Goal: Task Accomplishment & Management: Manage account settings

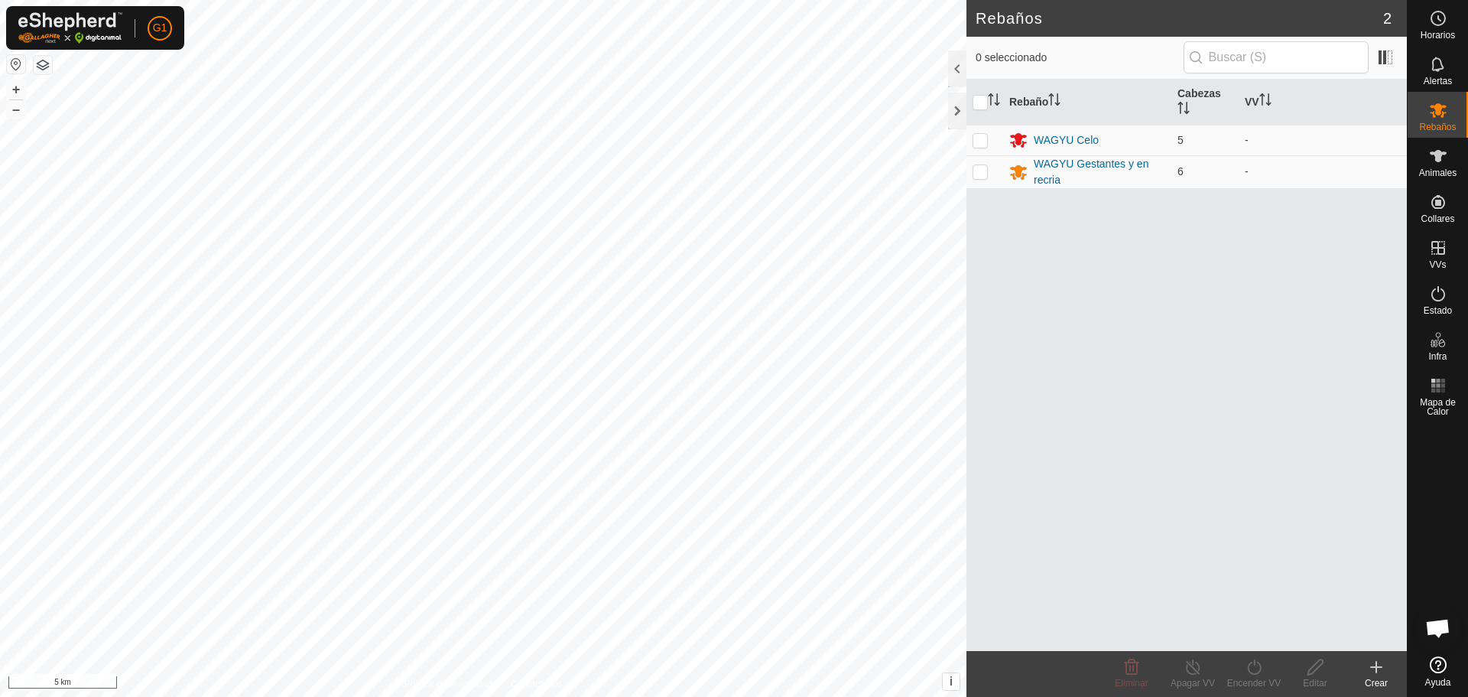
click at [16, 62] on button "button" at bounding box center [16, 64] width 18 height 18
drag, startPoint x: 977, startPoint y: 141, endPoint x: 991, endPoint y: 152, distance: 17.4
click at [979, 141] on p-checkbox at bounding box center [980, 140] width 15 height 12
checkbox input "true"
click at [985, 176] on p-checkbox at bounding box center [980, 171] width 15 height 12
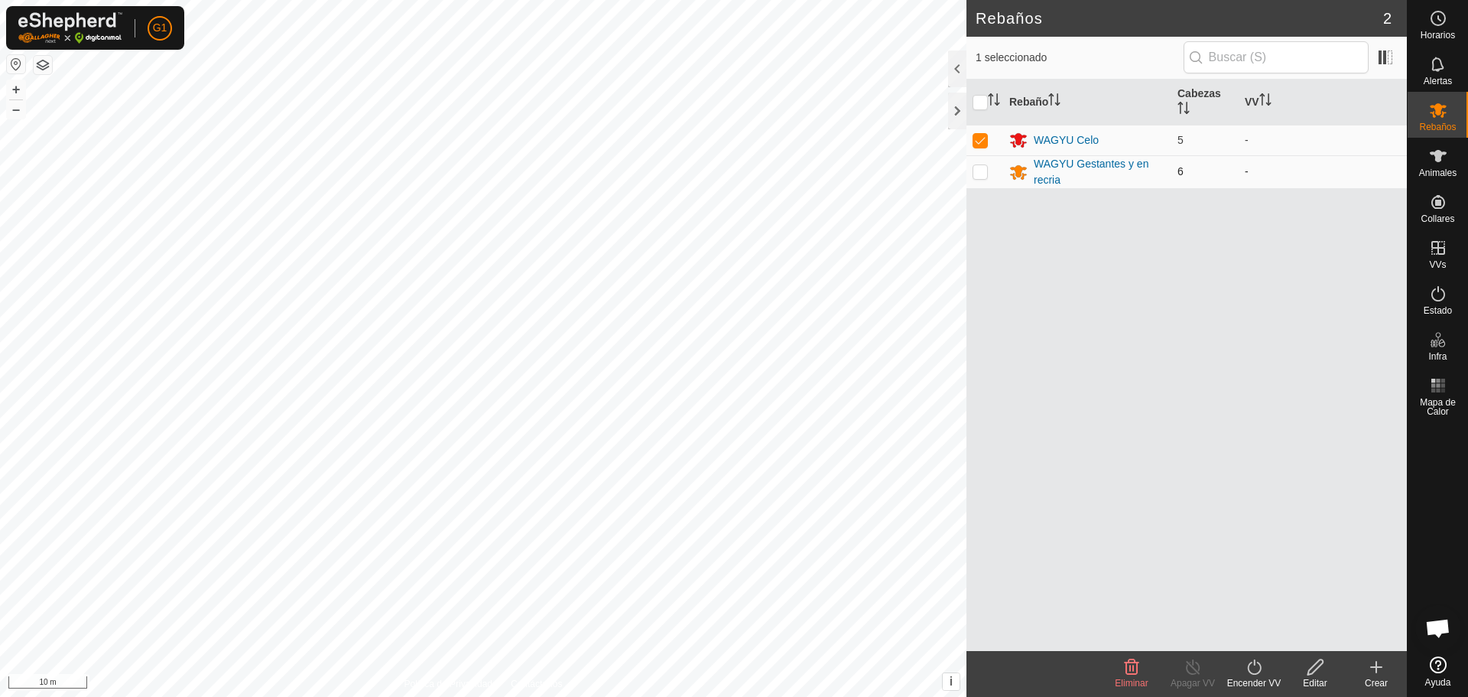
checkbox input "true"
click at [1133, 669] on icon at bounding box center [1132, 666] width 15 height 15
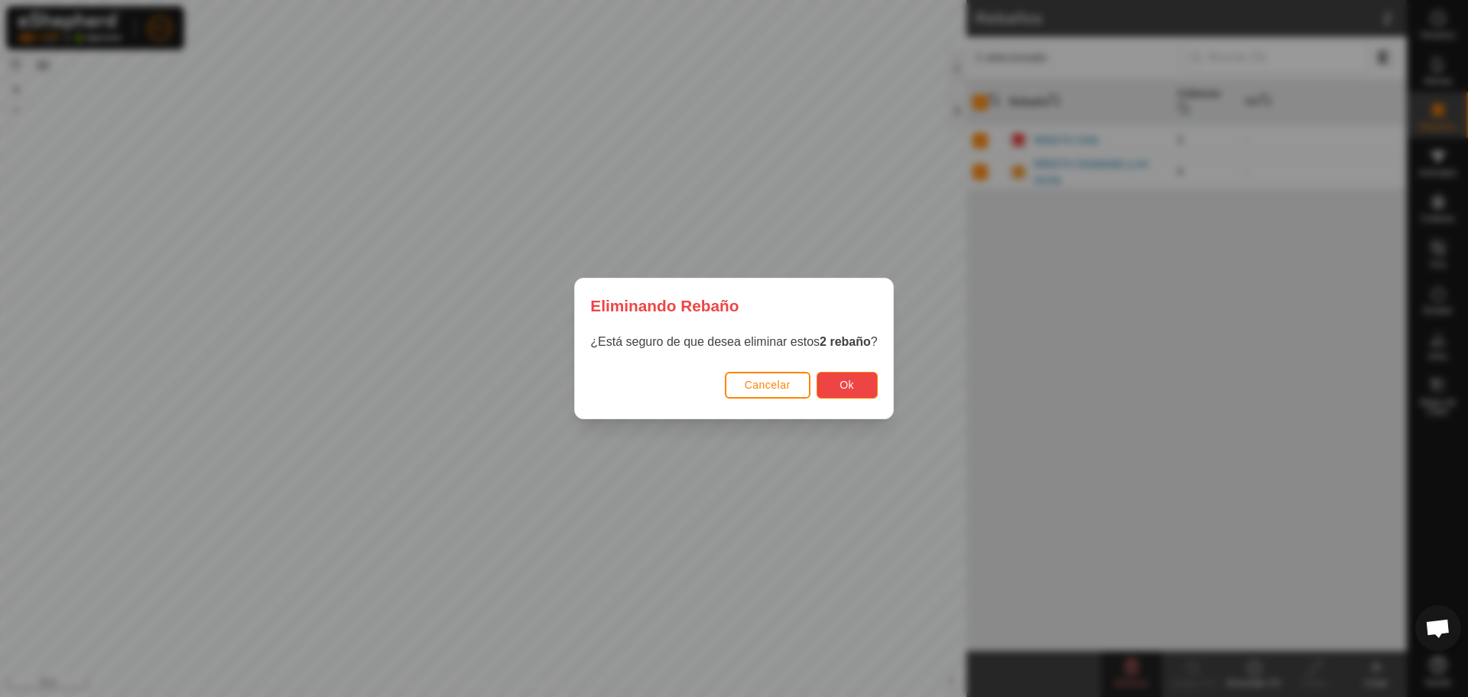
click at [853, 384] on span "Ok" at bounding box center [847, 385] width 15 height 12
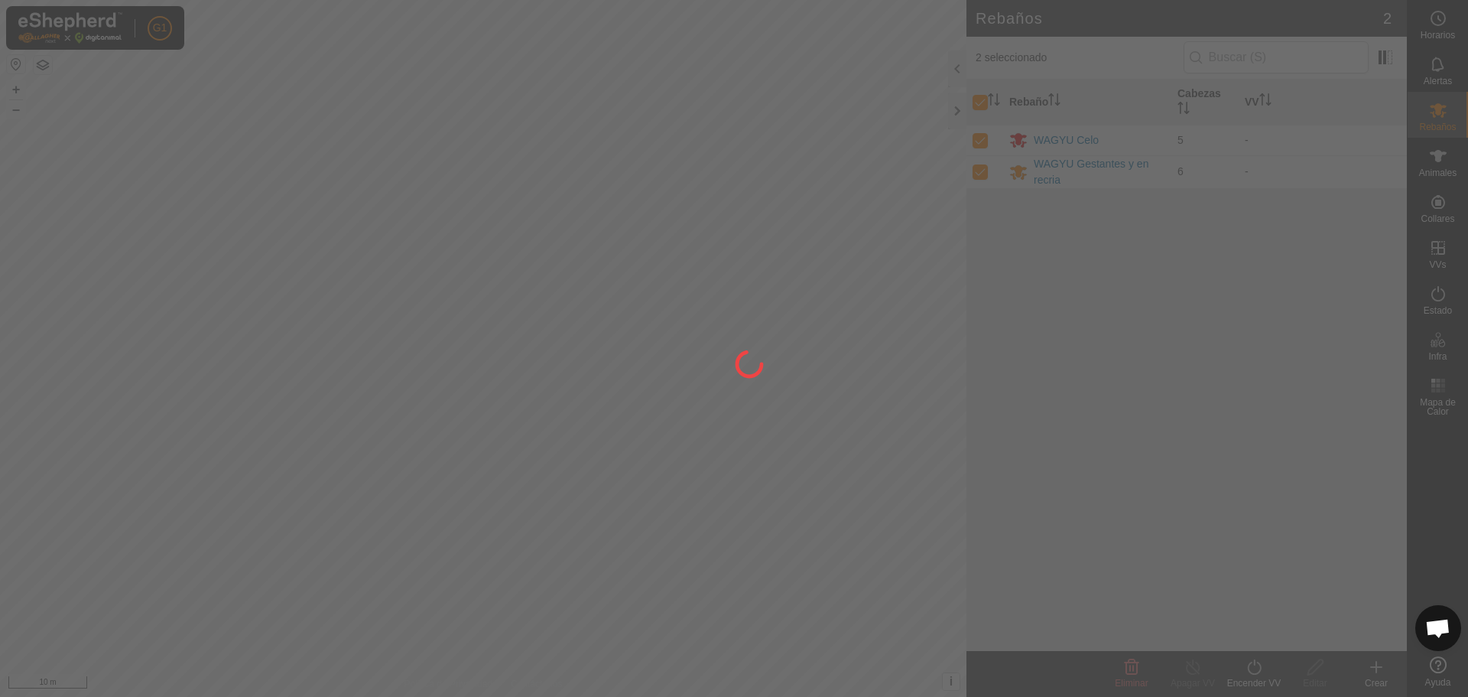
checkbox input "false"
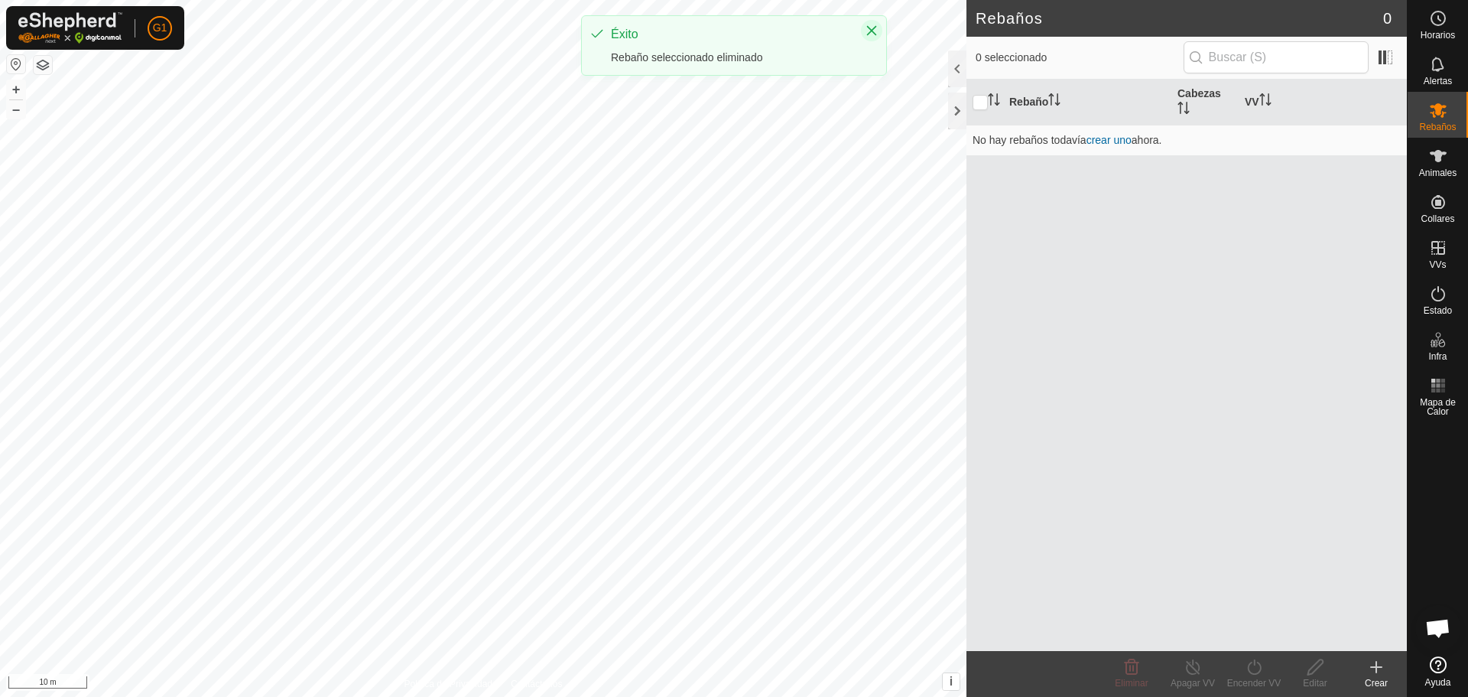
click at [873, 33] on icon "Close" at bounding box center [872, 30] width 12 height 12
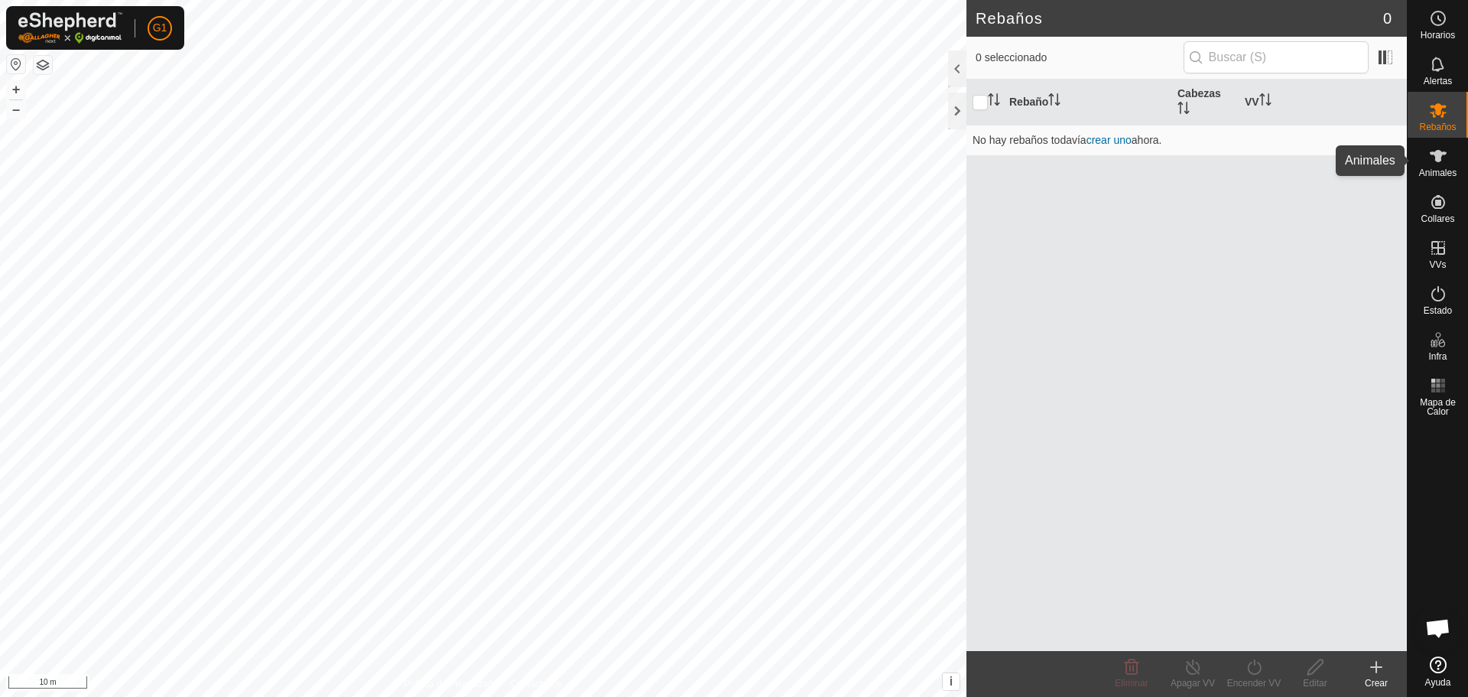
click at [1433, 167] on es-animals-svg-icon at bounding box center [1439, 156] width 28 height 24
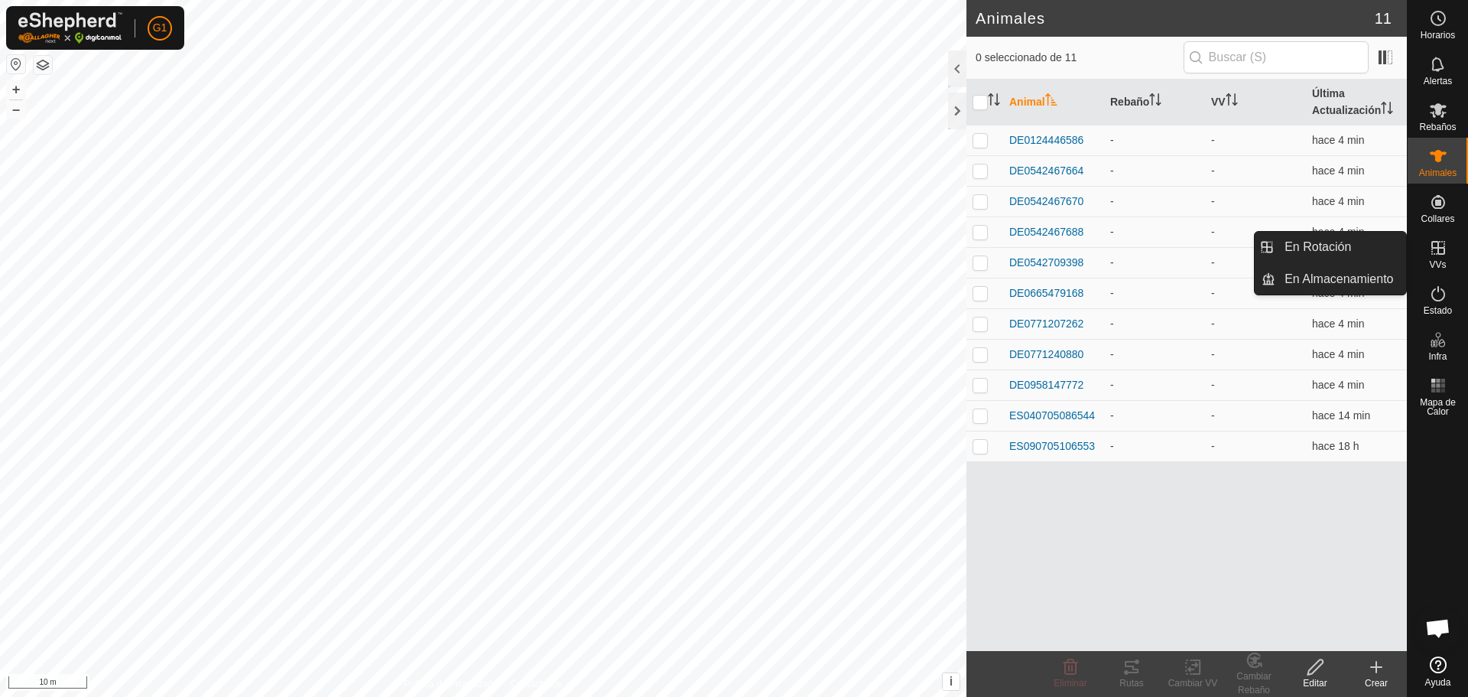
click at [1441, 249] on icon at bounding box center [1439, 248] width 14 height 14
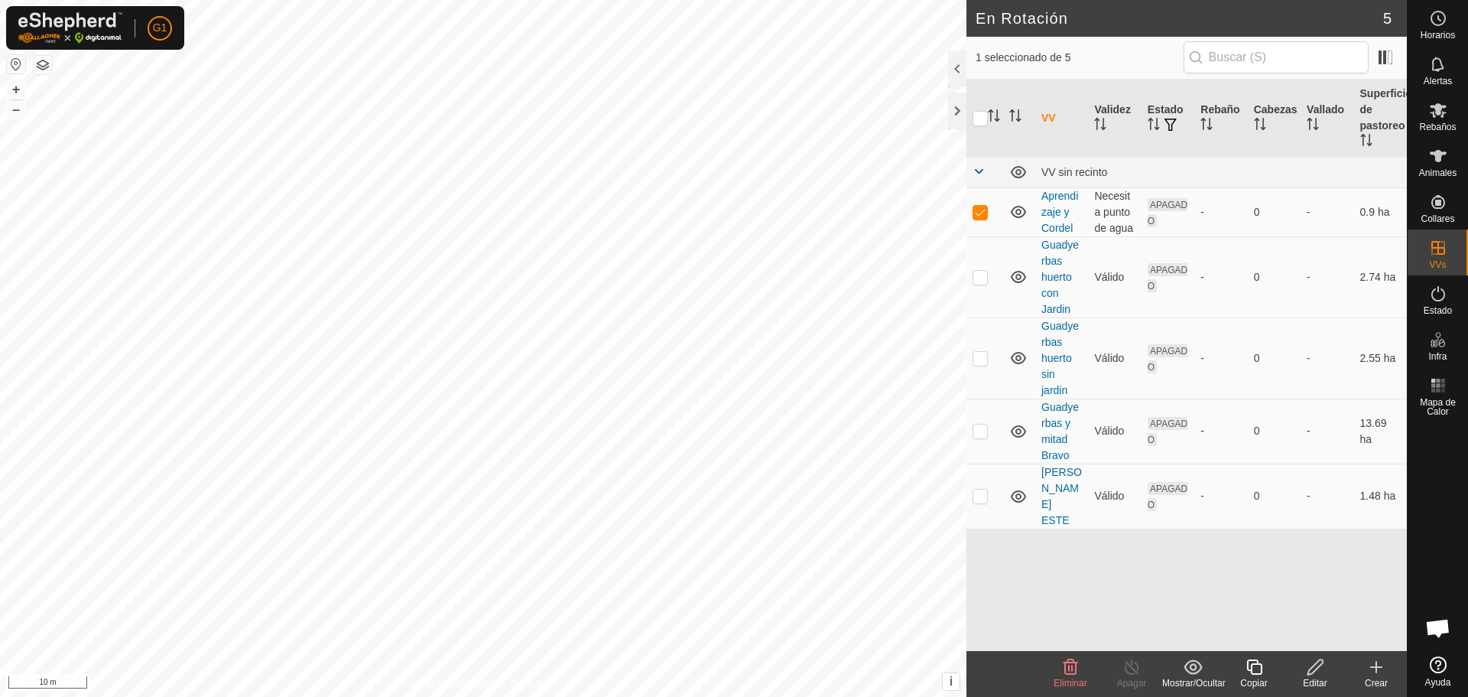
click at [1308, 670] on icon at bounding box center [1315, 667] width 19 height 18
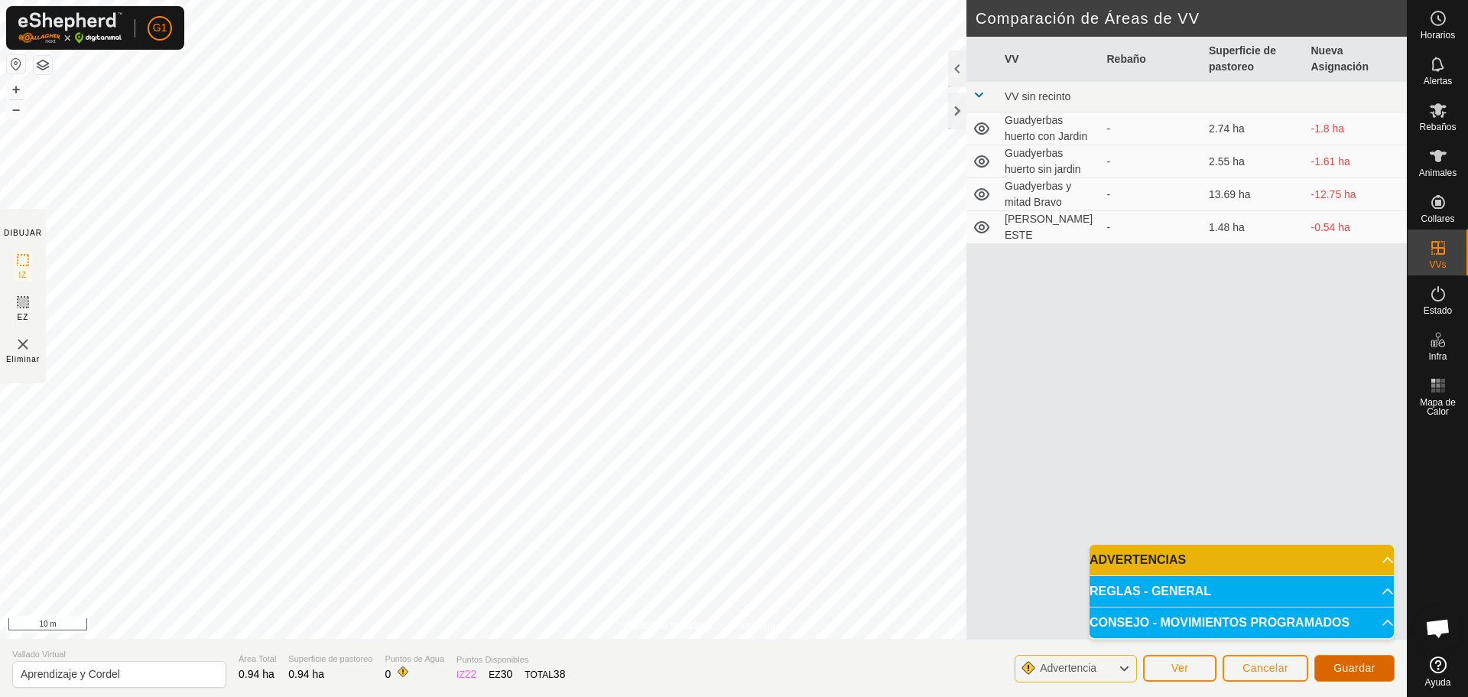
click at [1360, 670] on span "Guardar" at bounding box center [1355, 668] width 42 height 12
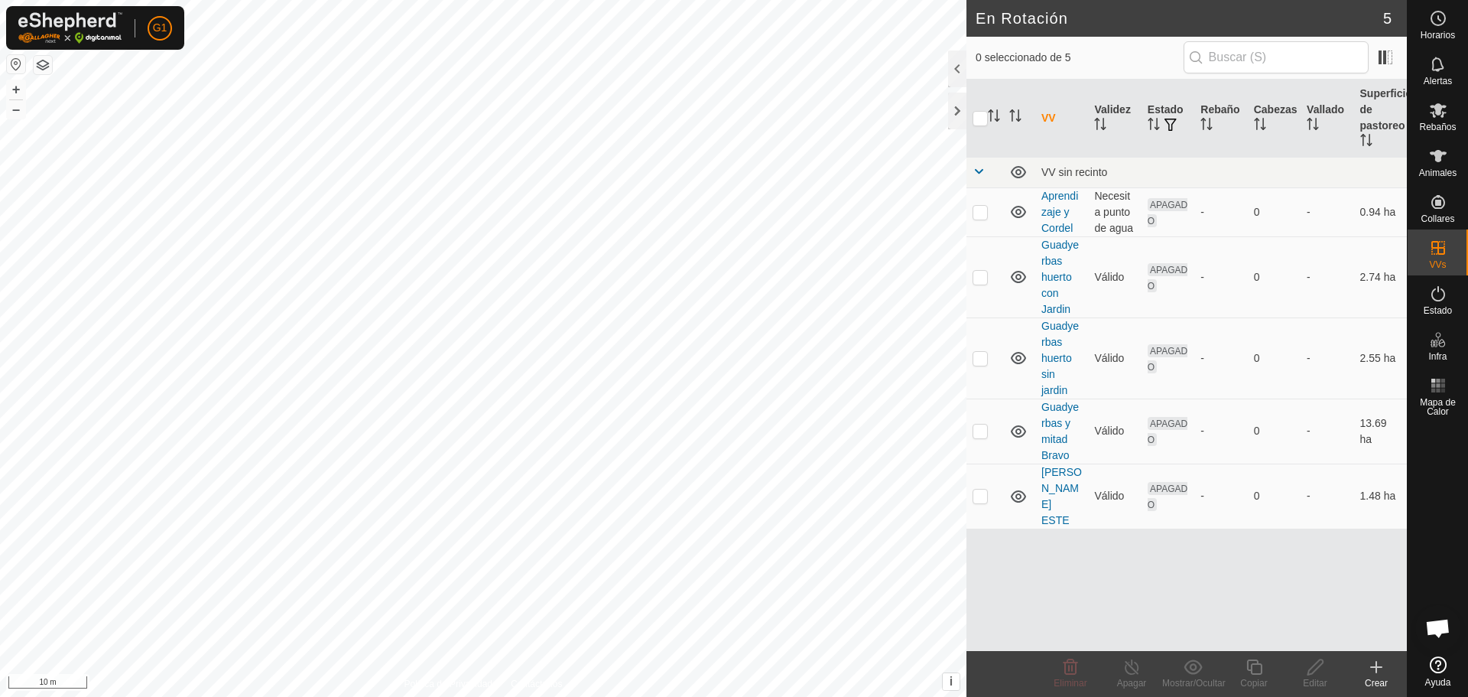
checkbox input "true"
click at [1320, 665] on icon at bounding box center [1315, 666] width 15 height 15
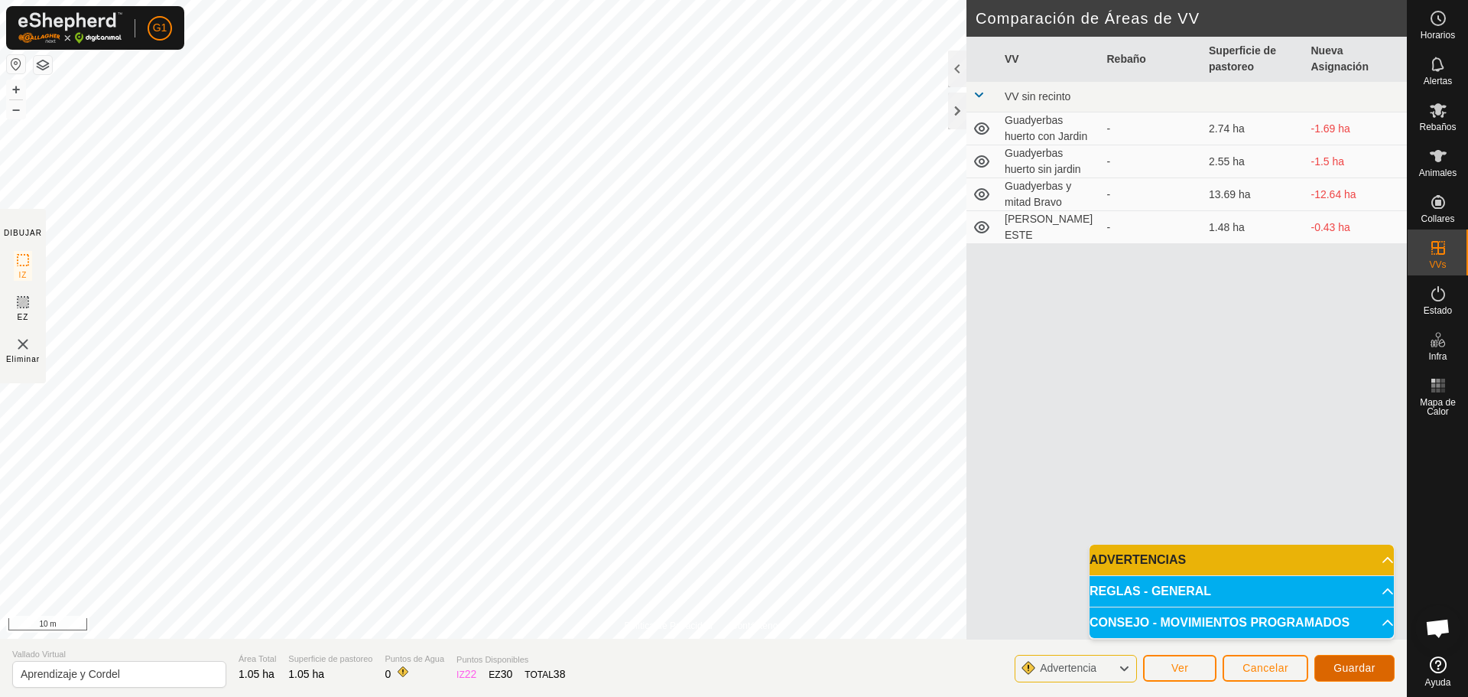
click at [1374, 671] on span "Guardar" at bounding box center [1355, 668] width 42 height 12
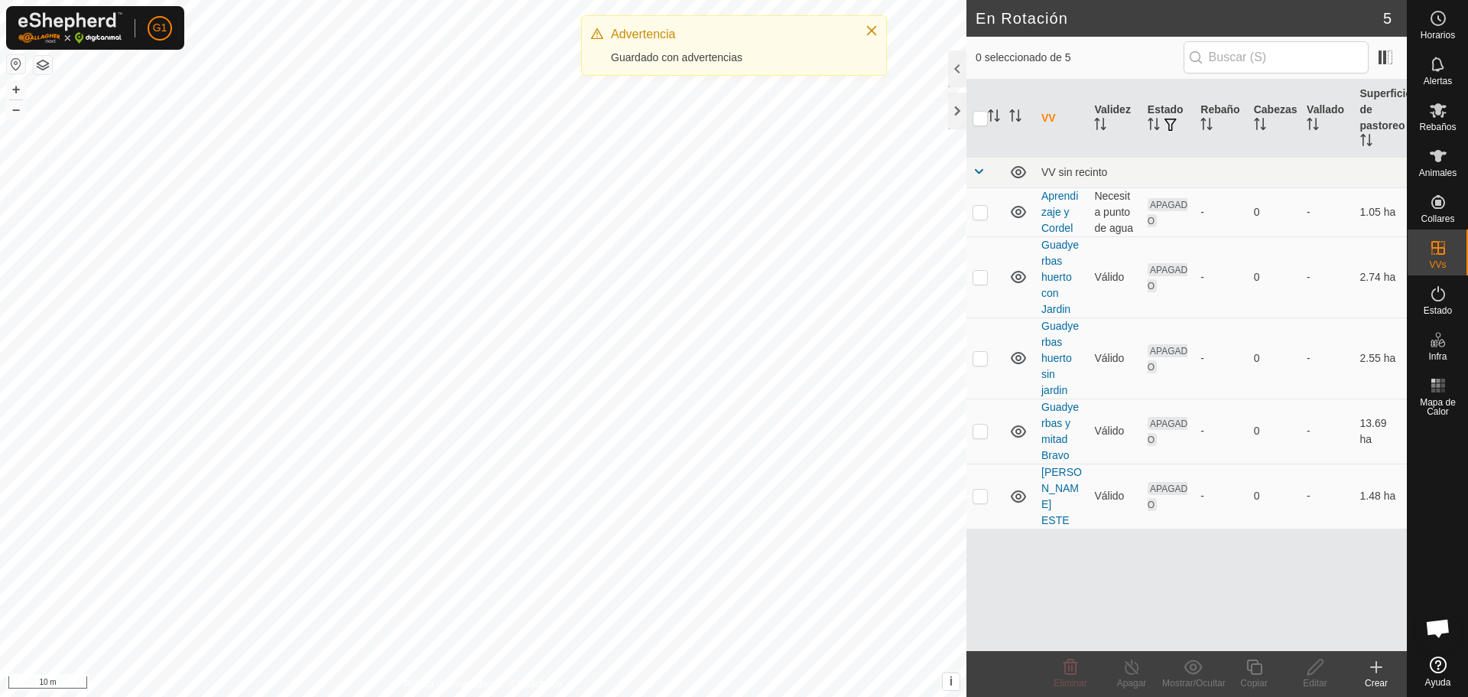
click at [43, 62] on button "button" at bounding box center [43, 65] width 18 height 18
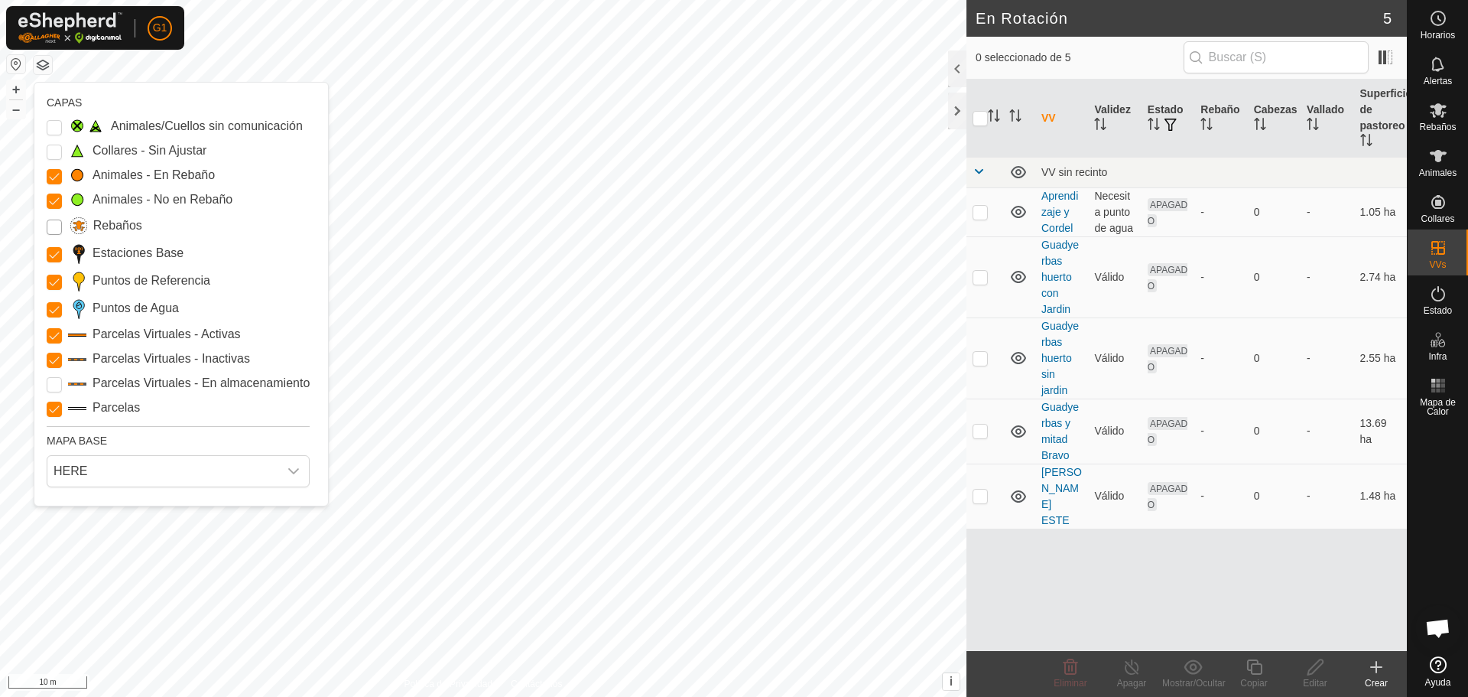
click at [53, 226] on input "Rebaños" at bounding box center [54, 227] width 15 height 15
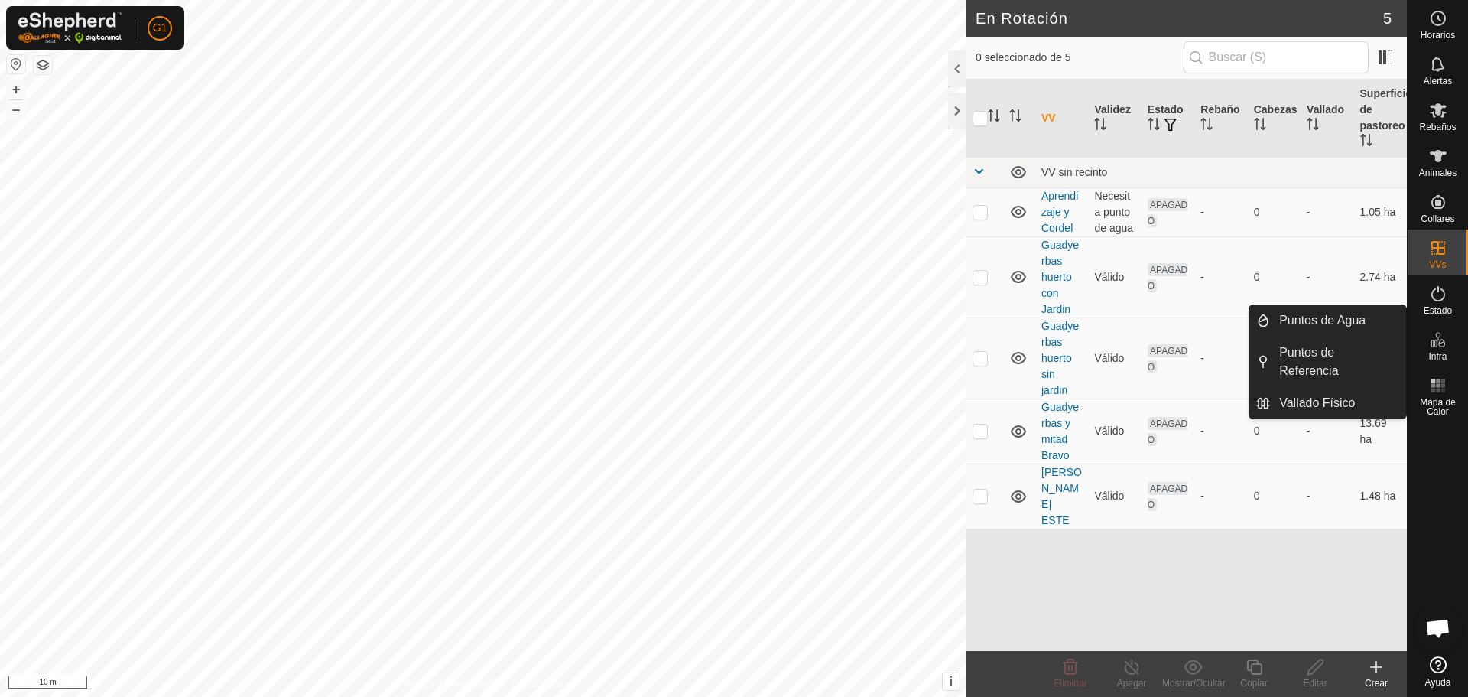
click at [1436, 346] on icon at bounding box center [1434, 344] width 8 height 8
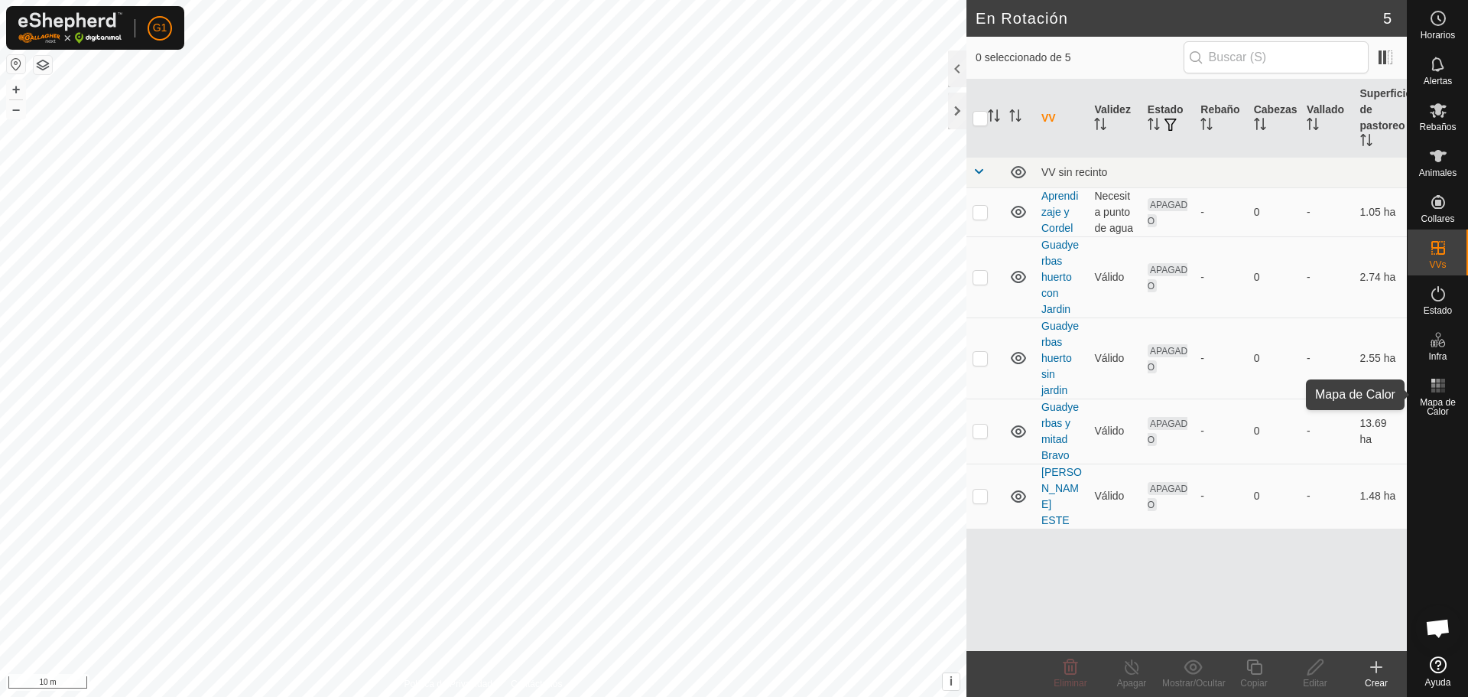
click at [1442, 406] on span "Mapa de Calor" at bounding box center [1438, 407] width 53 height 18
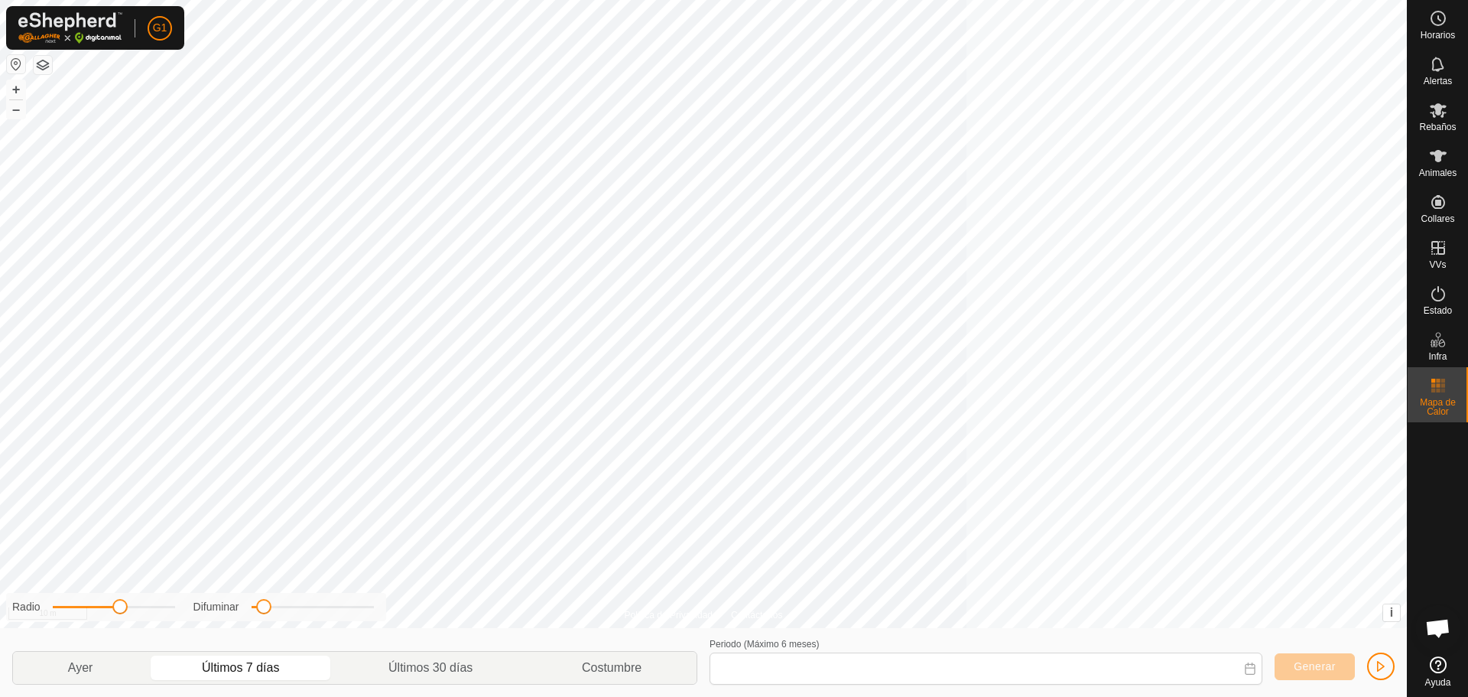
type input "[DATE] - [DATE]"
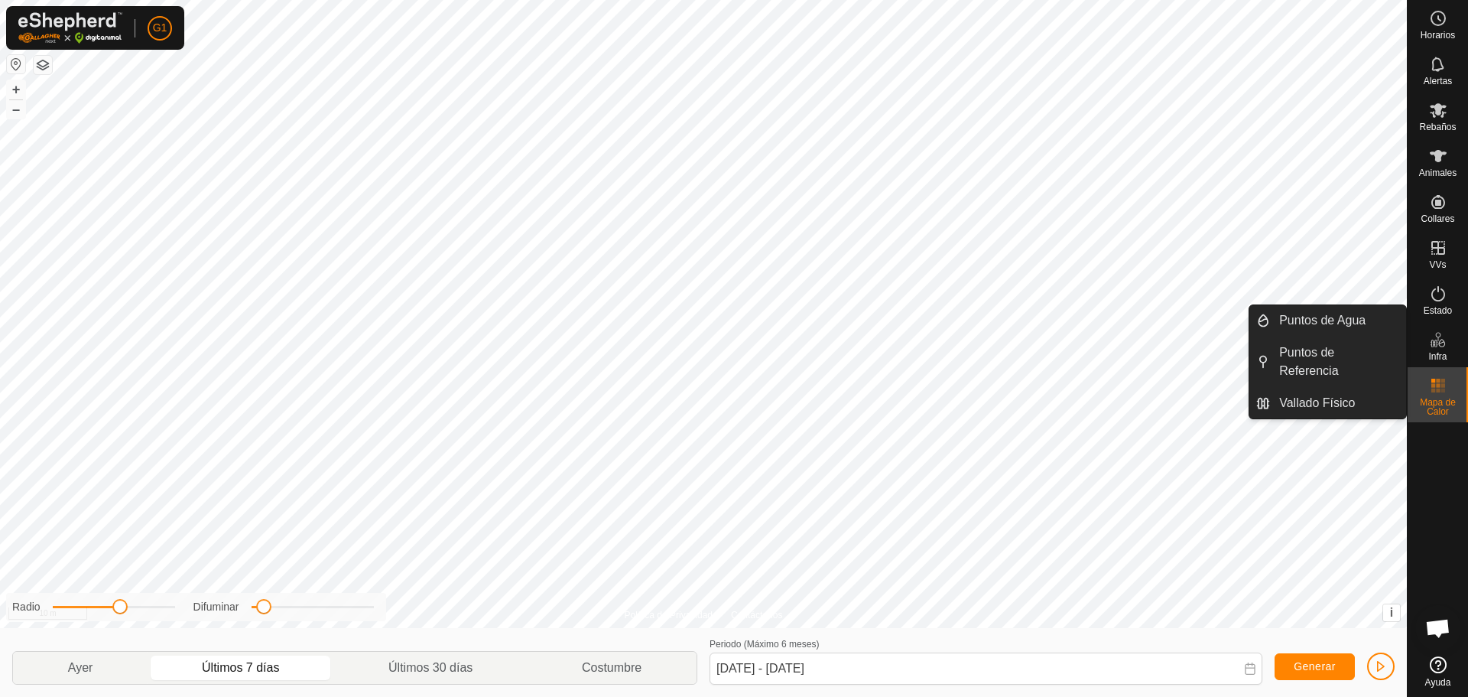
click at [1439, 346] on icon at bounding box center [1442, 343] width 7 height 8
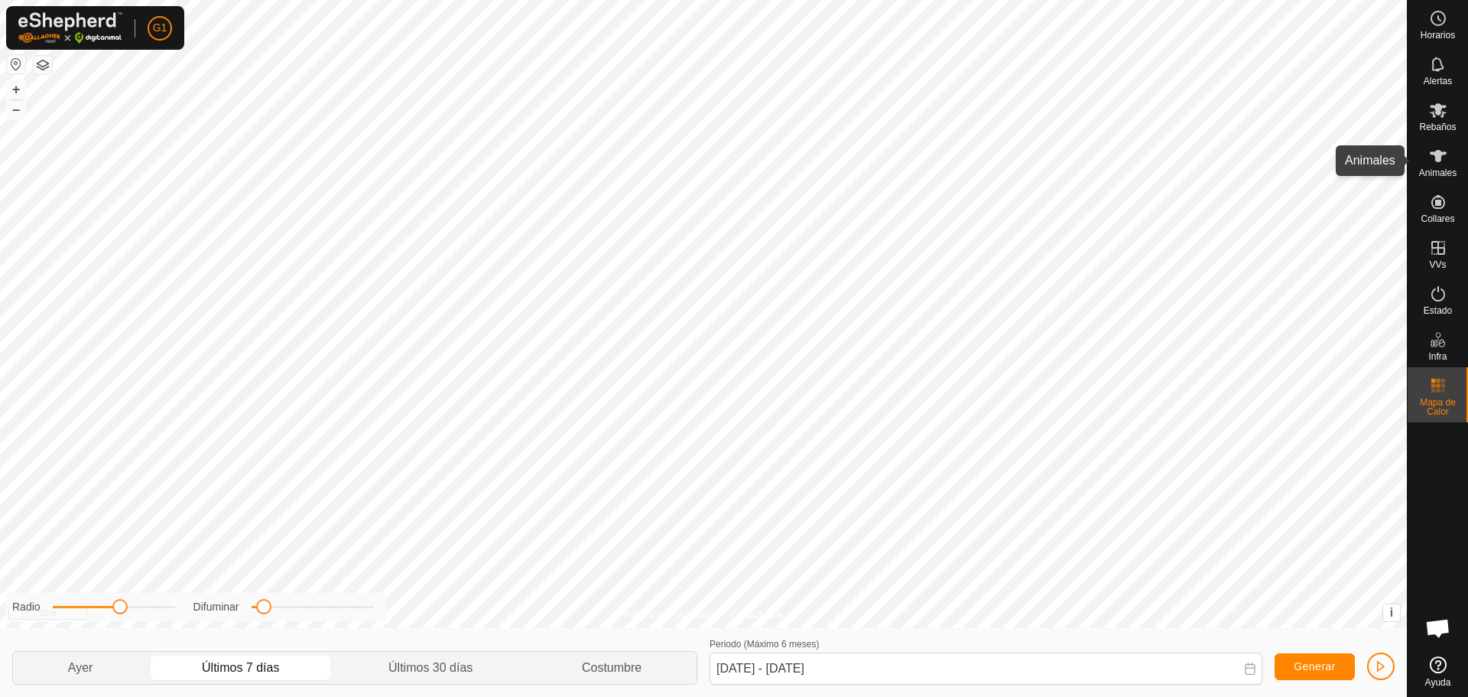
click at [1426, 161] on es-animals-svg-icon at bounding box center [1439, 156] width 28 height 24
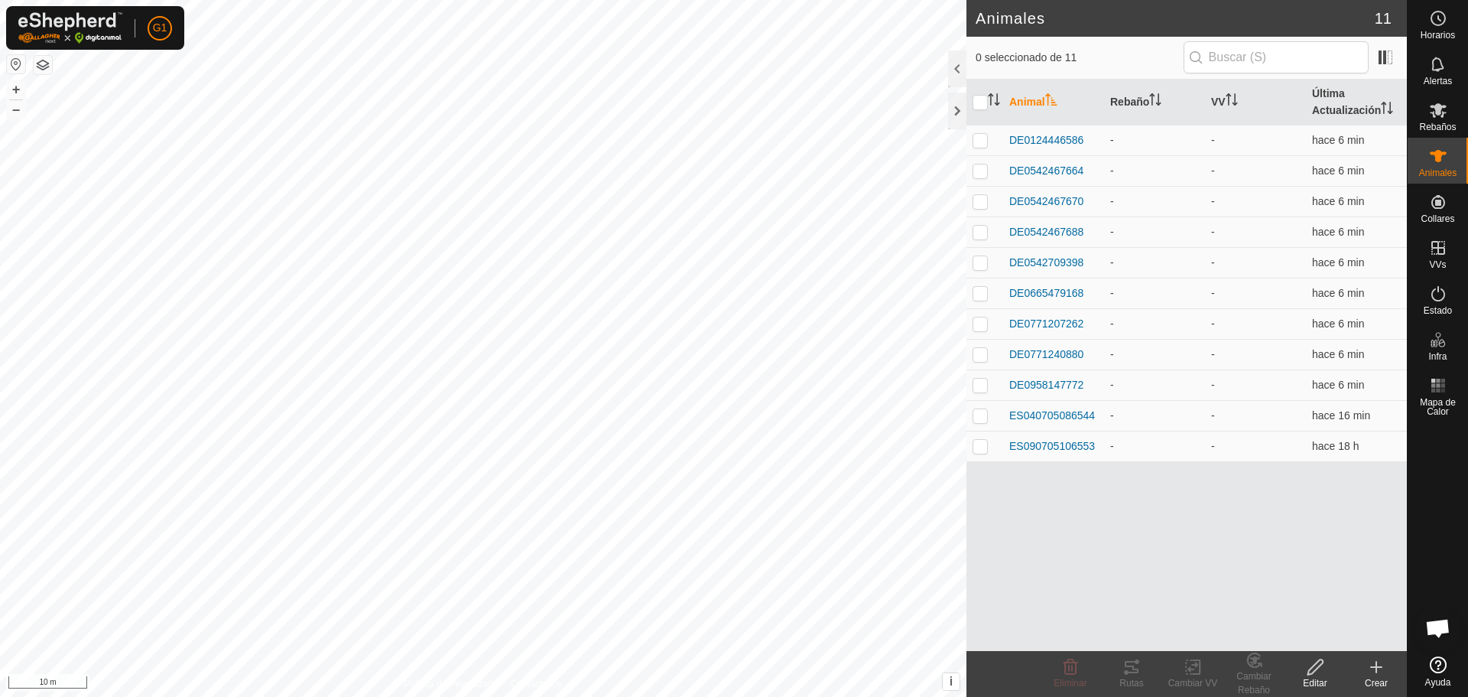
click at [1439, 166] on es-animals-svg-icon at bounding box center [1439, 156] width 28 height 24
click at [1439, 304] on es-activation-svg-icon at bounding box center [1439, 293] width 28 height 24
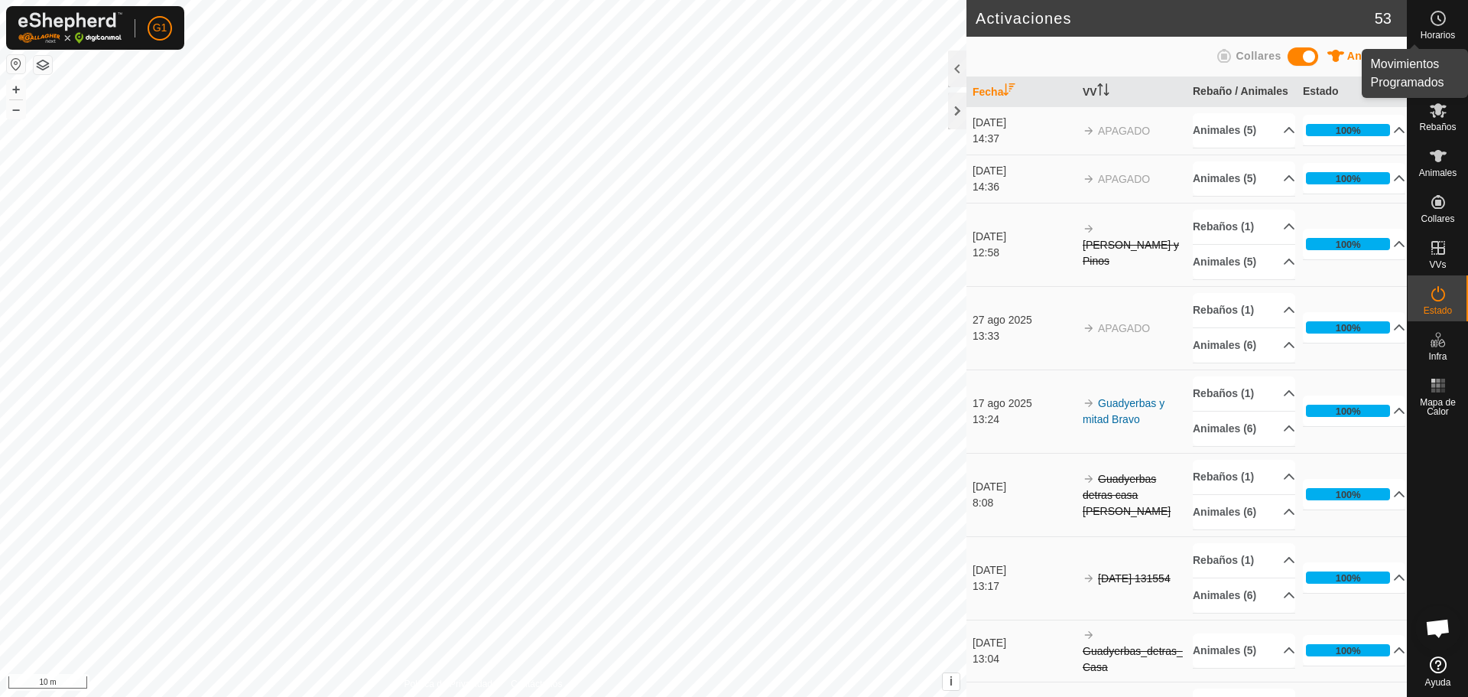
click at [1442, 34] on span "Horarios" at bounding box center [1438, 35] width 34 height 9
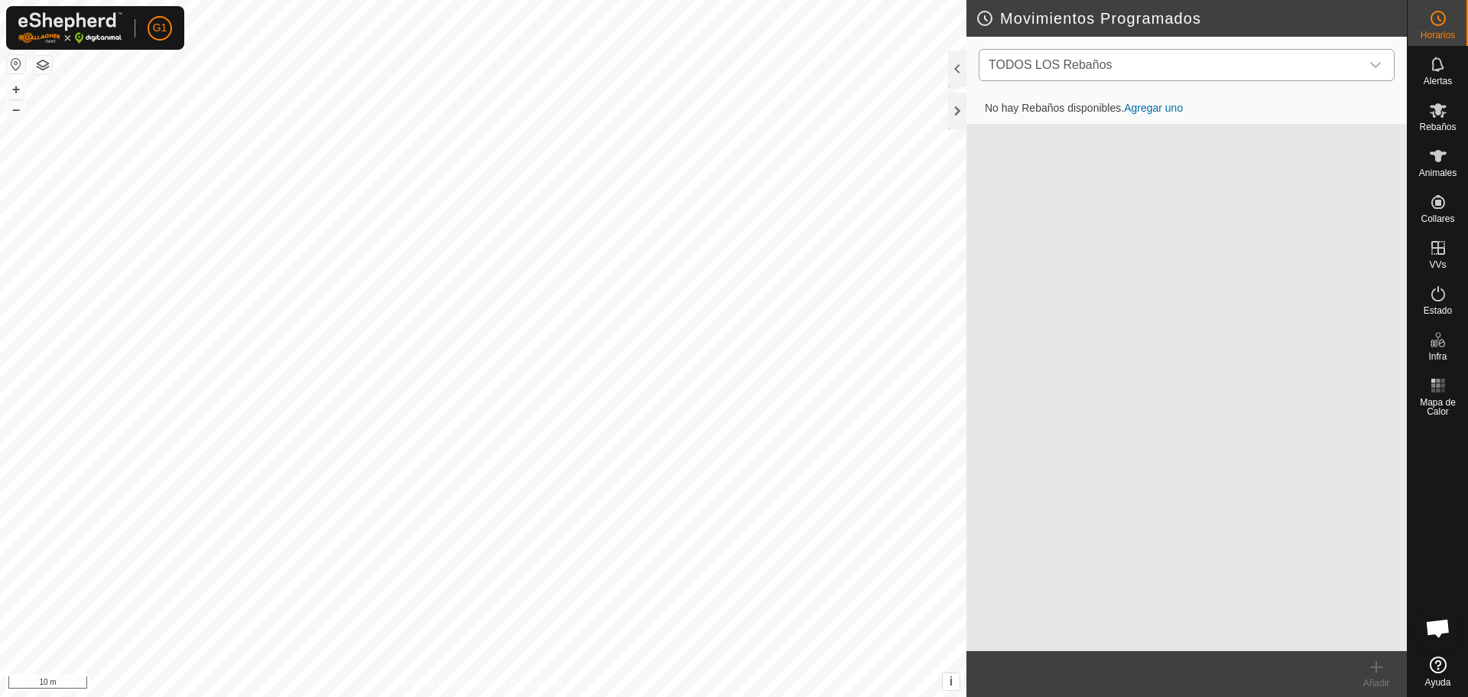
click at [1377, 70] on icon "dropdown trigger" at bounding box center [1376, 65] width 12 height 12
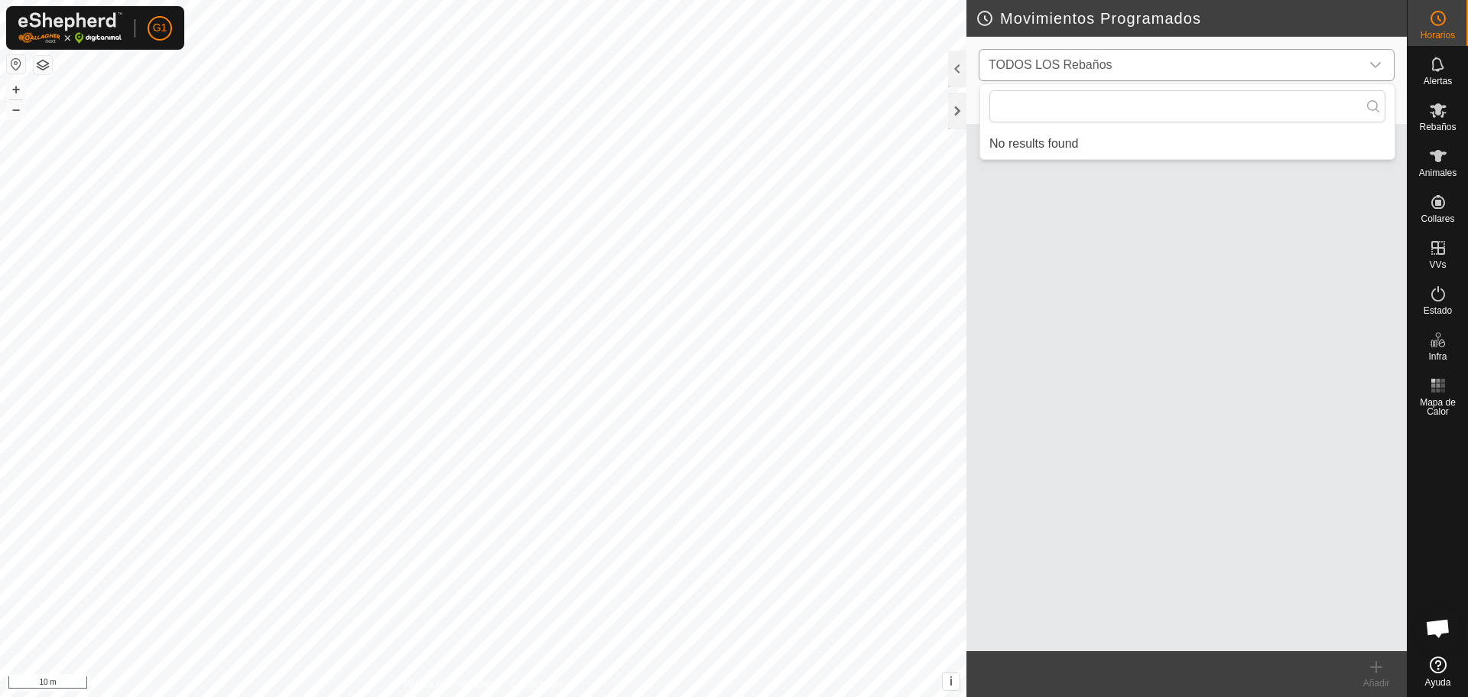
click at [1377, 70] on icon "dropdown trigger" at bounding box center [1376, 65] width 12 height 12
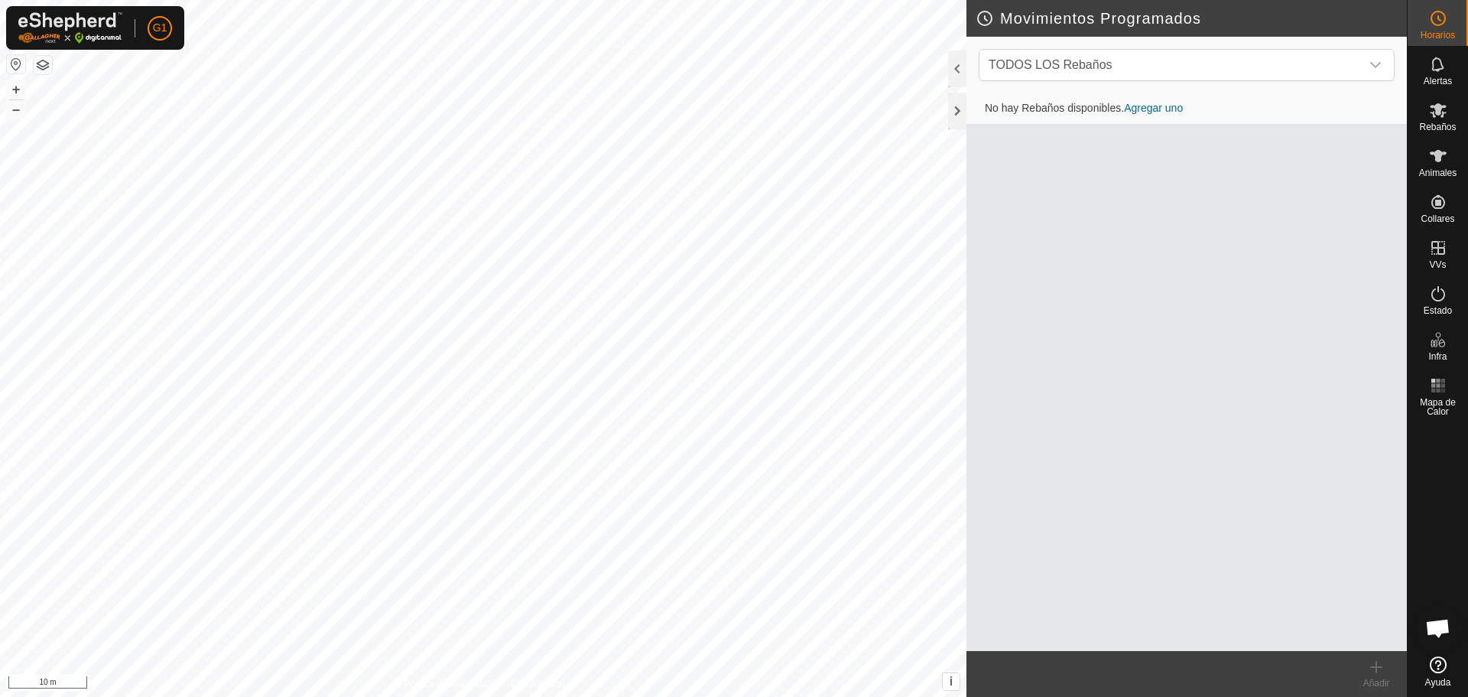
click at [37, 68] on button "button" at bounding box center [43, 65] width 18 height 18
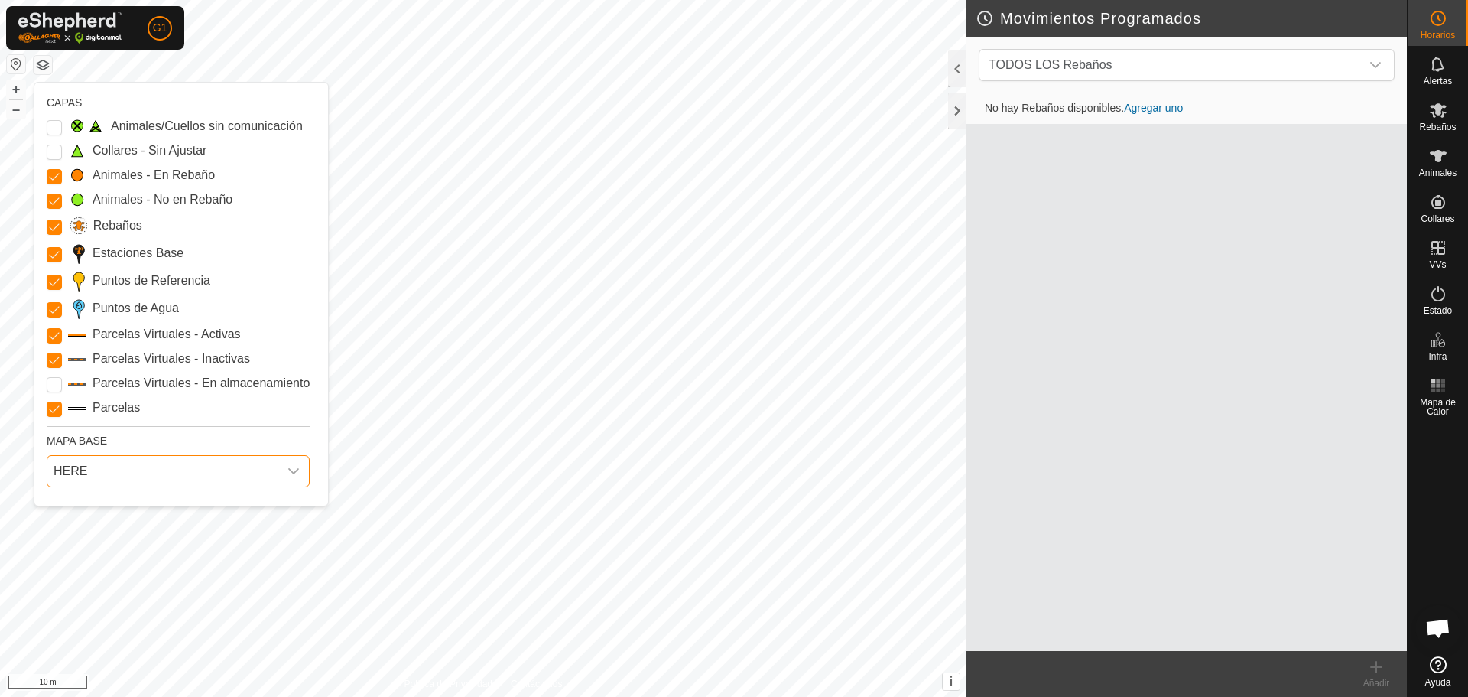
click at [194, 473] on span "HERE" at bounding box center [162, 471] width 231 height 31
click at [163, 506] on li "Azure" at bounding box center [179, 505] width 262 height 31
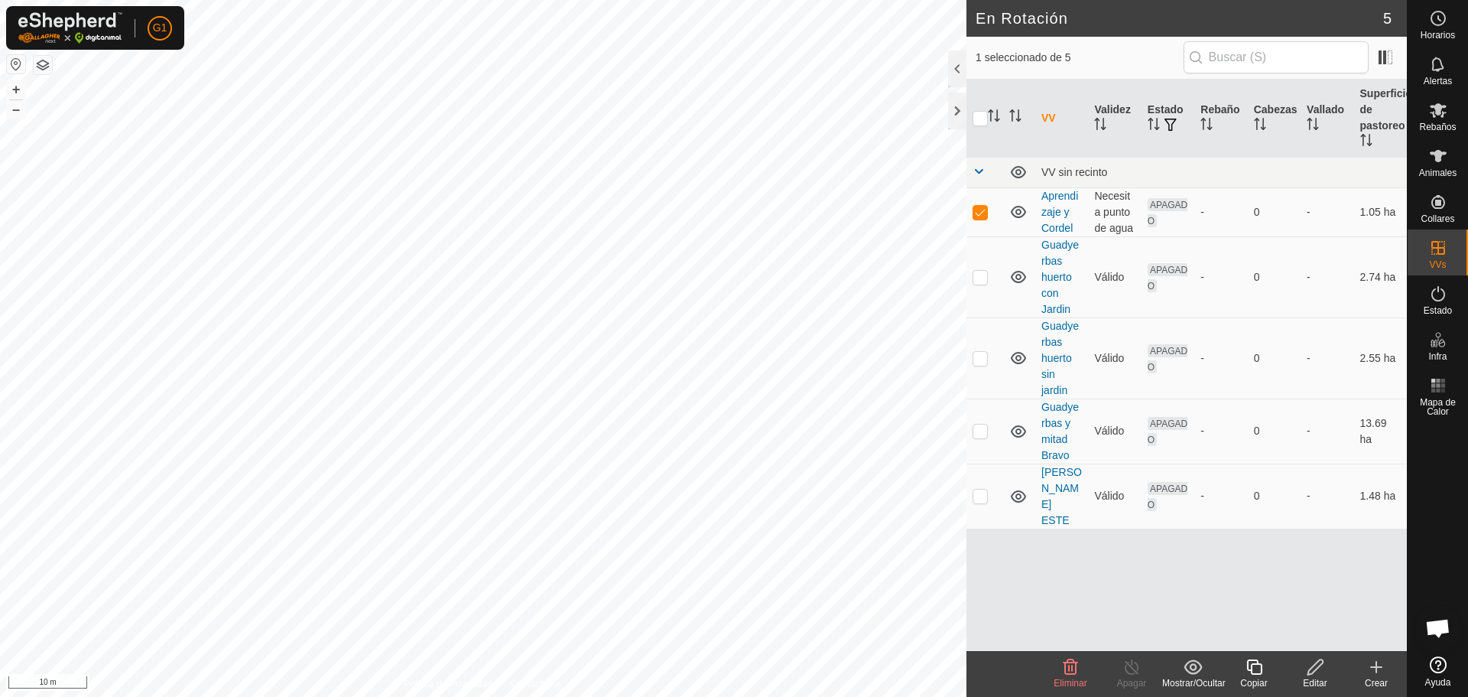
click at [1381, 671] on icon at bounding box center [1376, 667] width 18 height 18
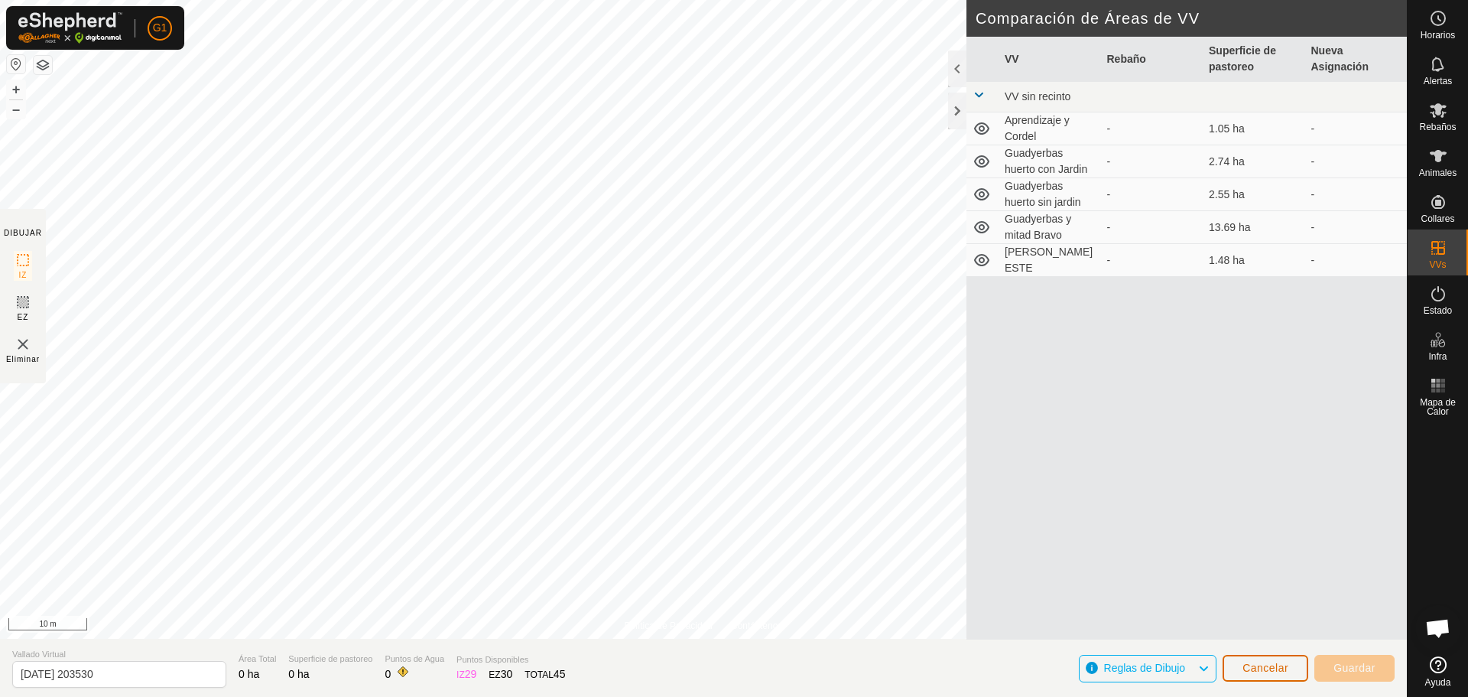
click at [1263, 672] on span "Cancelar" at bounding box center [1266, 668] width 46 height 12
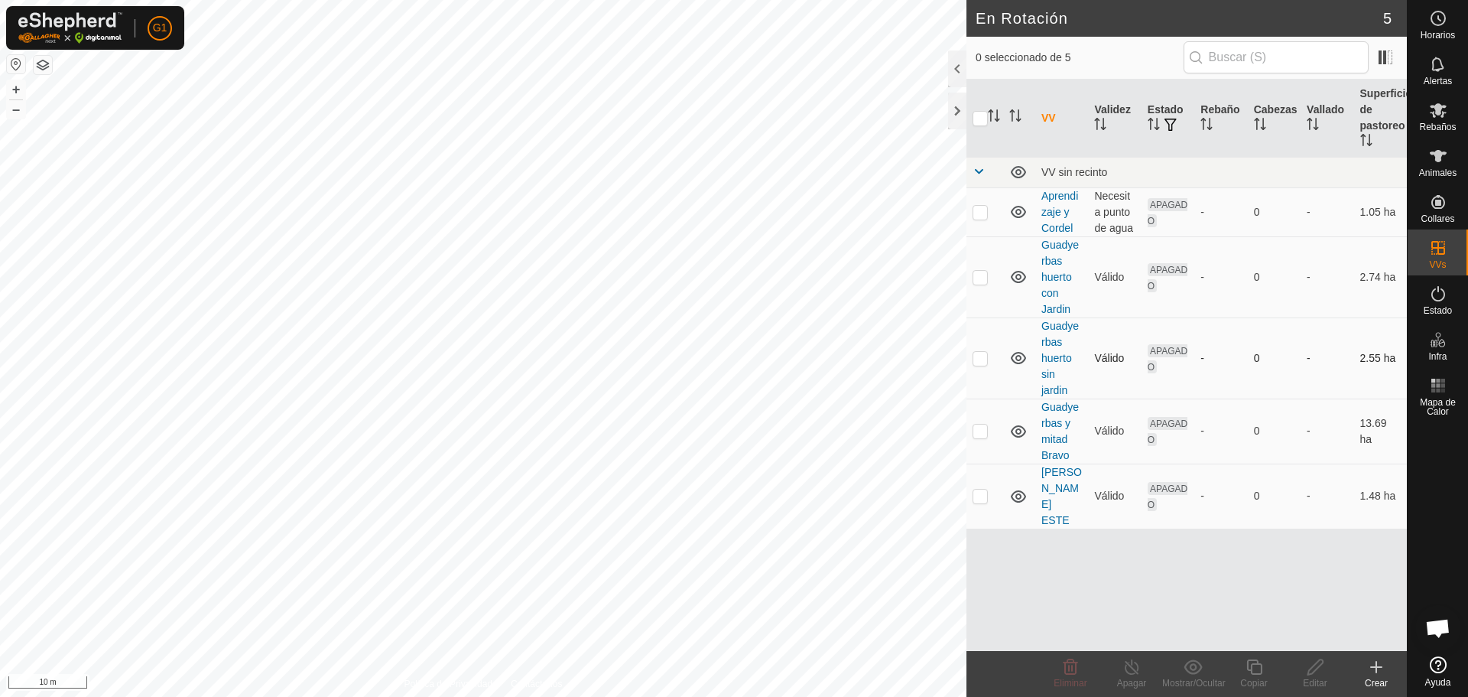
checkbox input "true"
